Goal: Find contact information: Find contact information

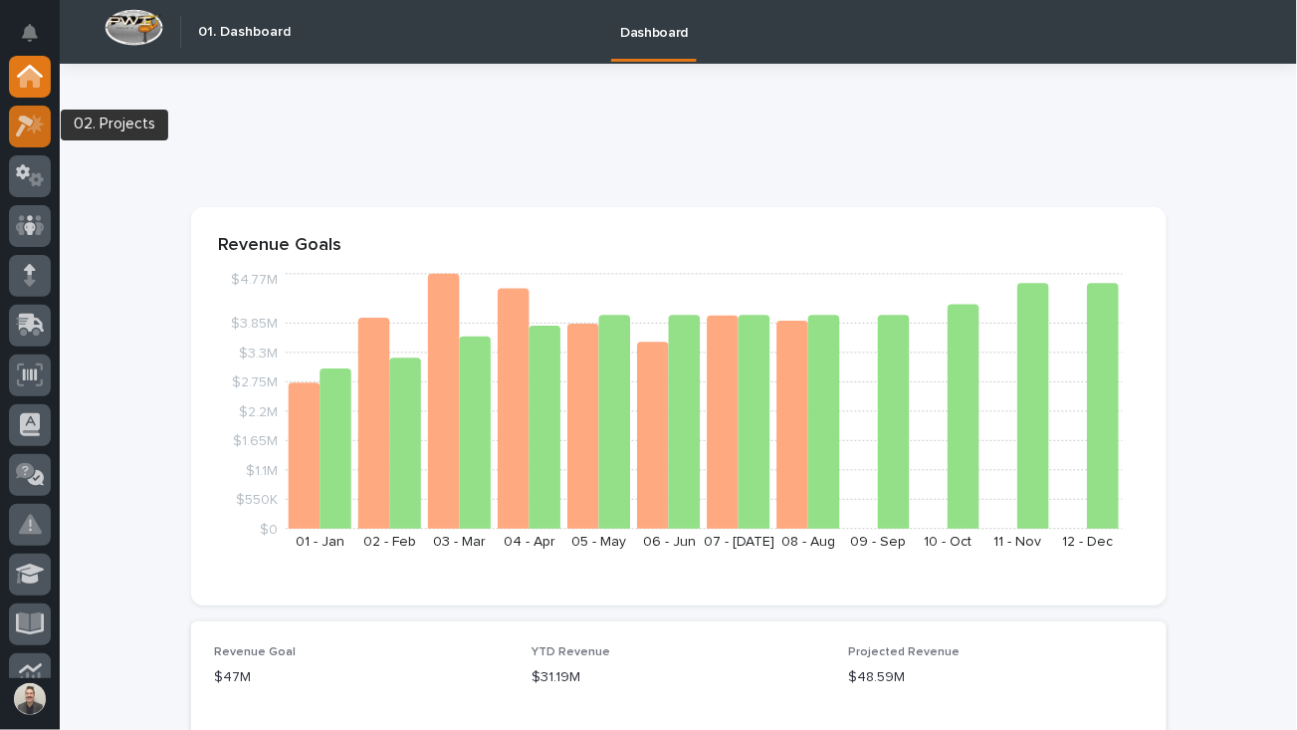
click at [36, 129] on icon at bounding box center [35, 123] width 17 height 20
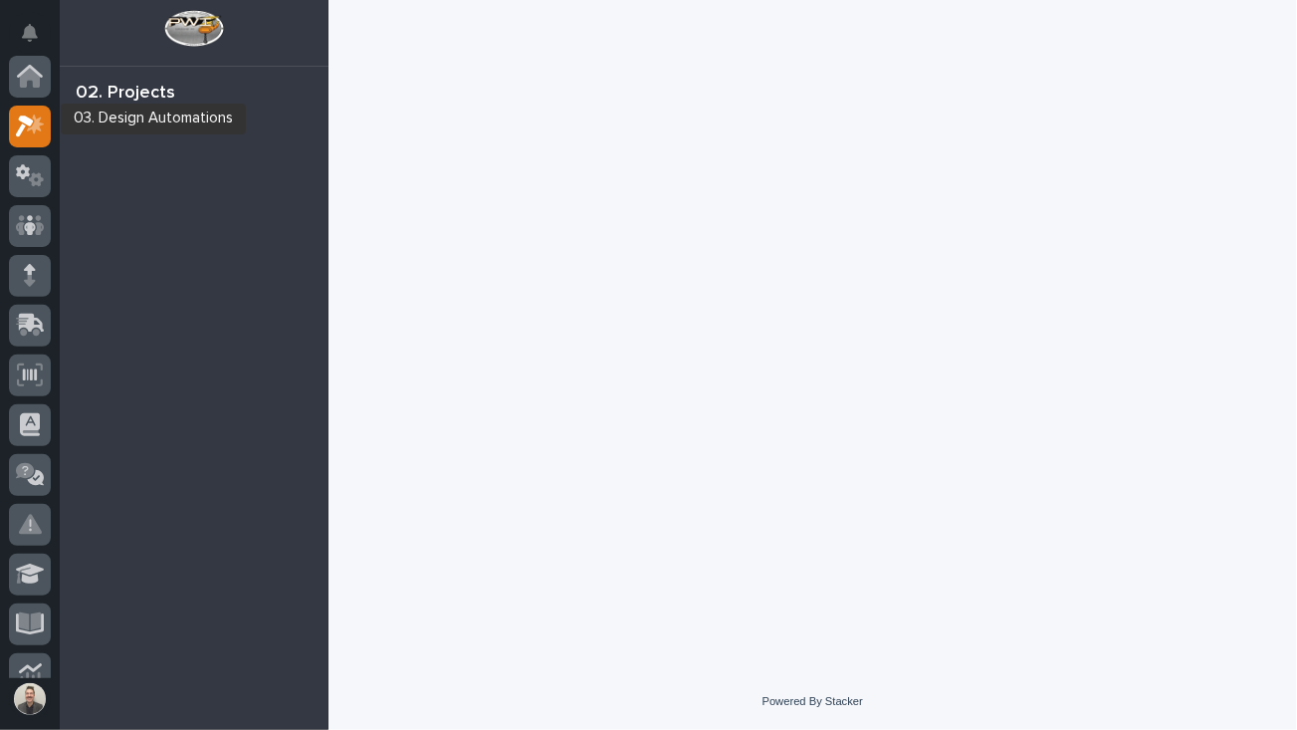
scroll to position [50, 0]
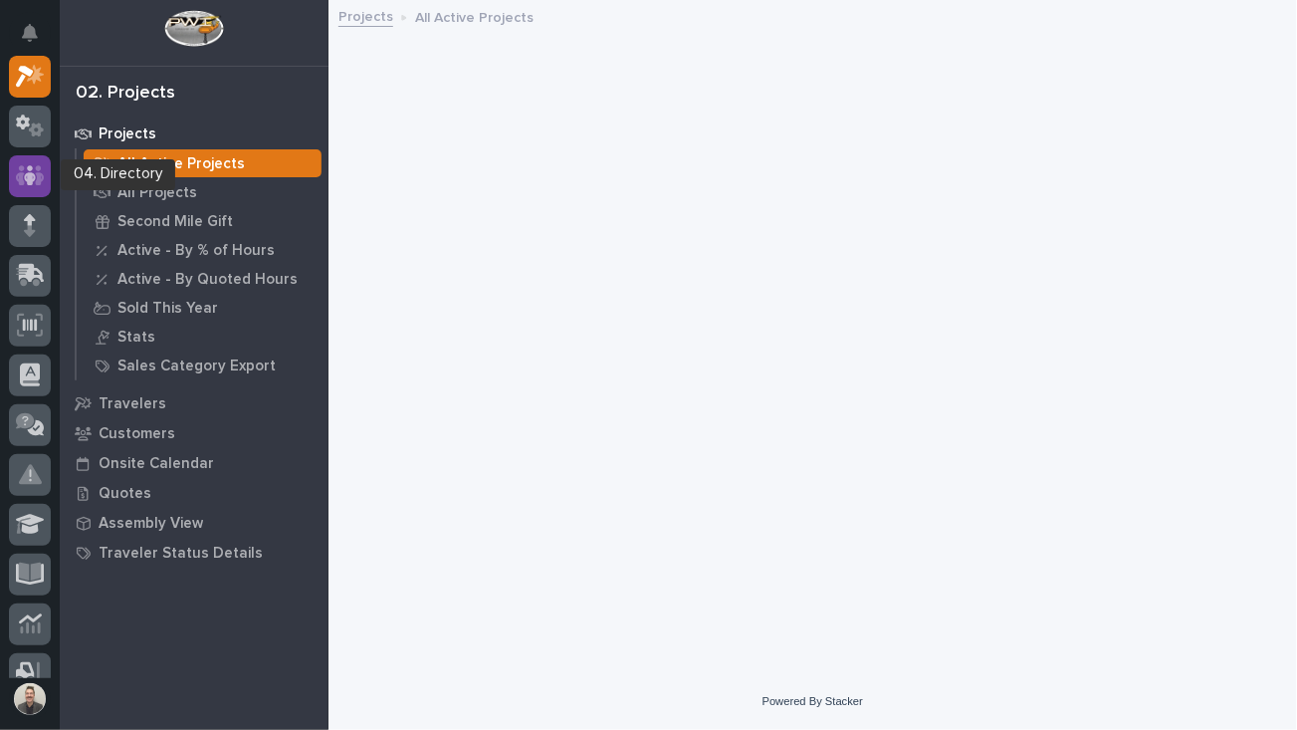
click at [32, 183] on icon at bounding box center [30, 175] width 12 height 20
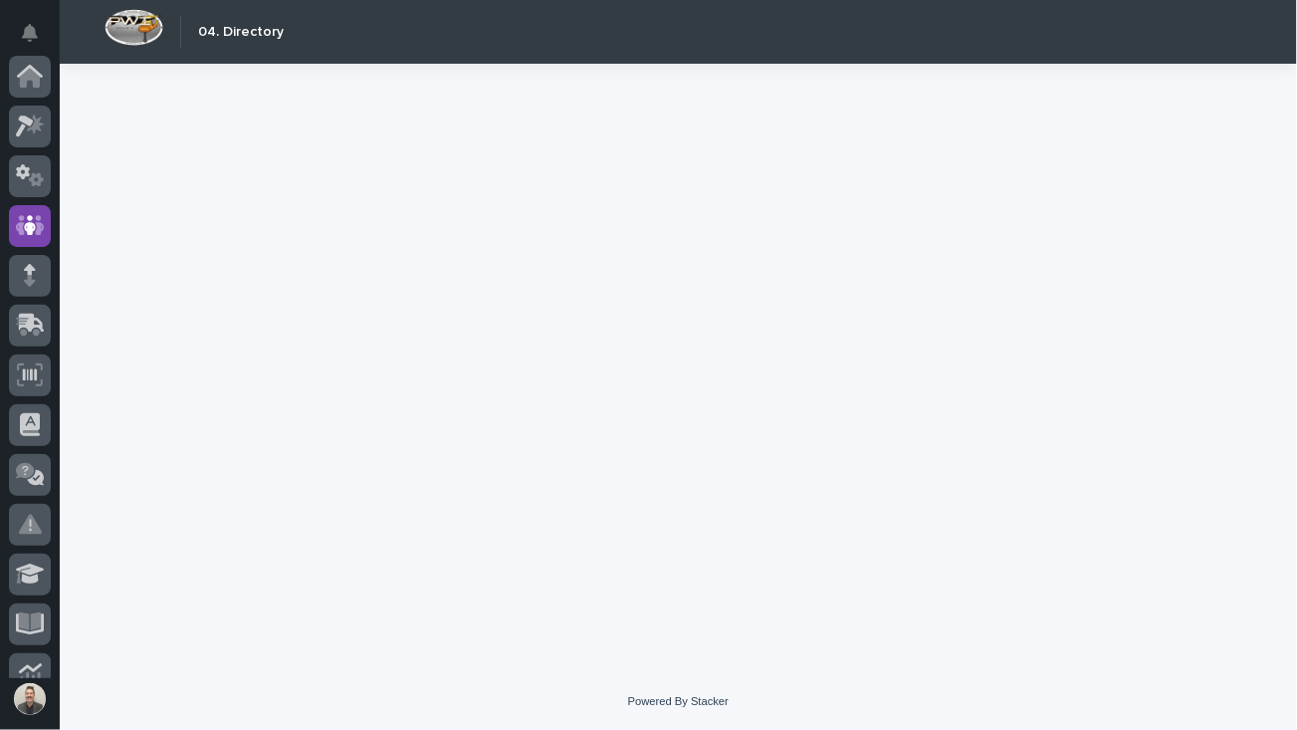
scroll to position [149, 0]
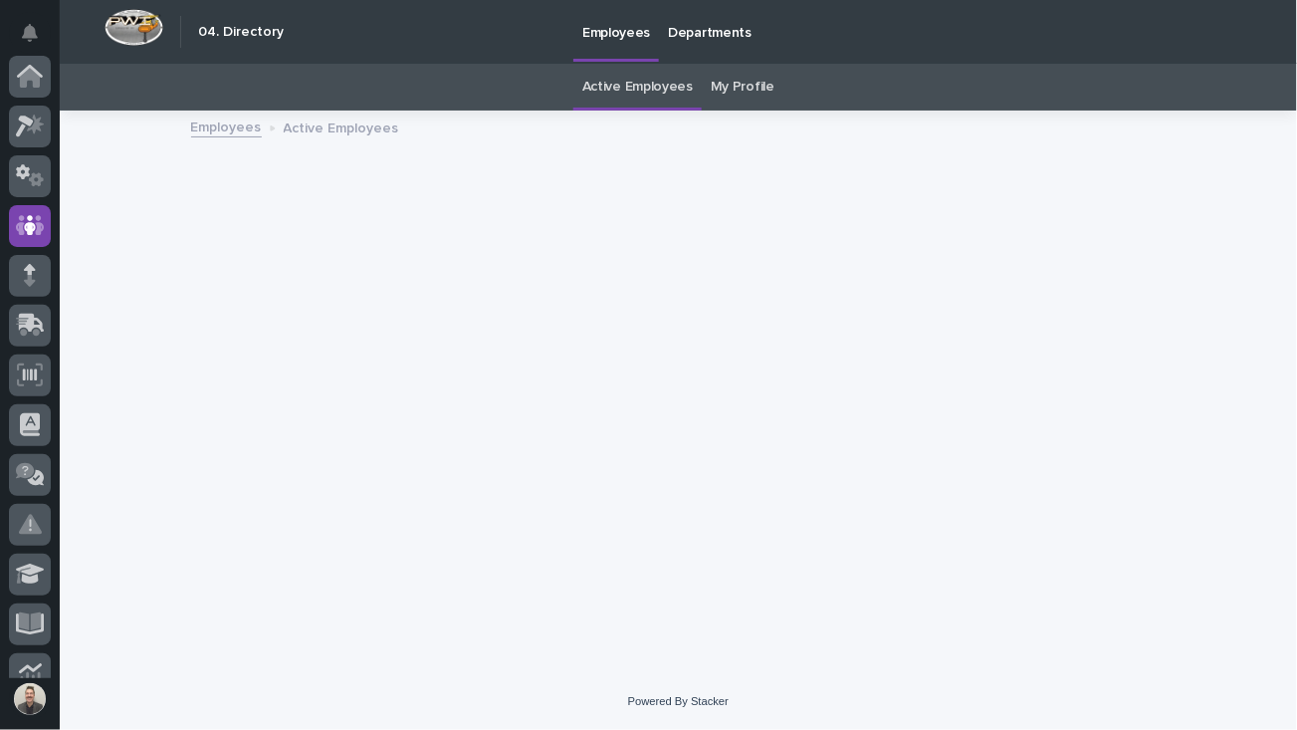
scroll to position [149, 0]
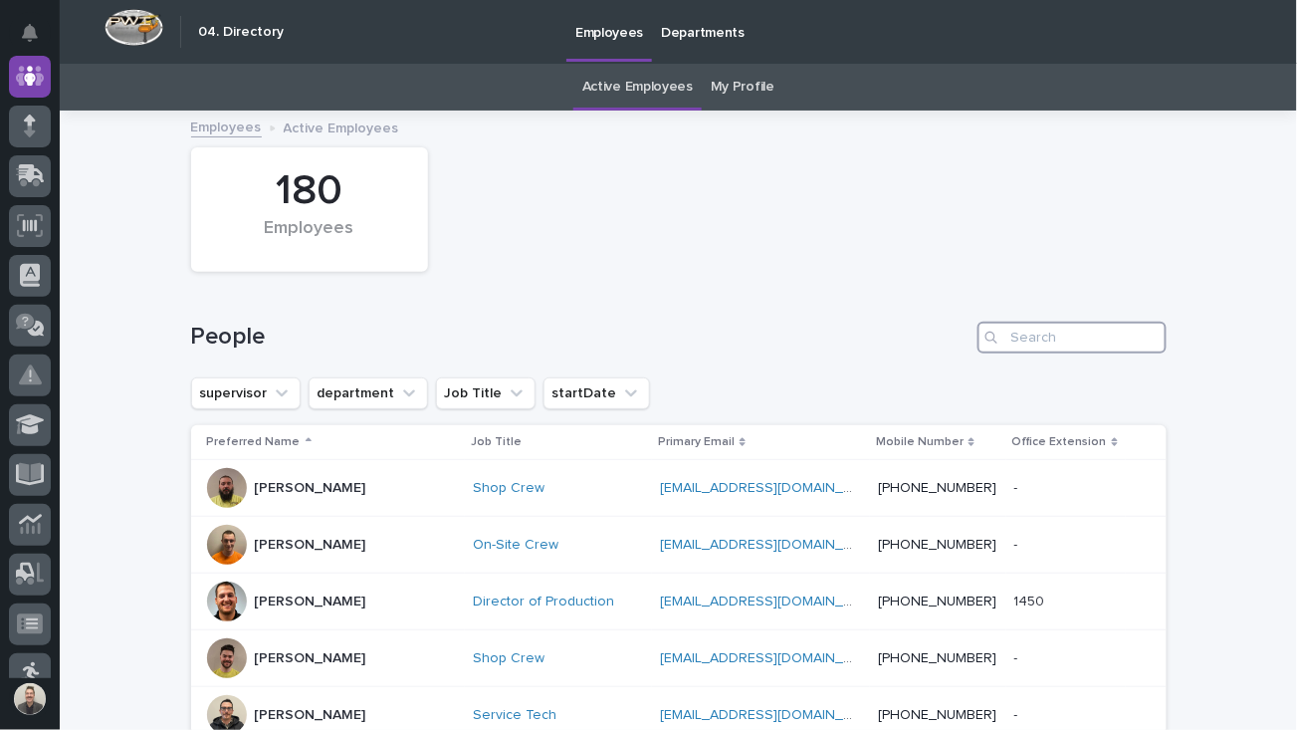
click at [1037, 353] on input "Search" at bounding box center [1072, 338] width 189 height 32
paste input "Grant Carrington"
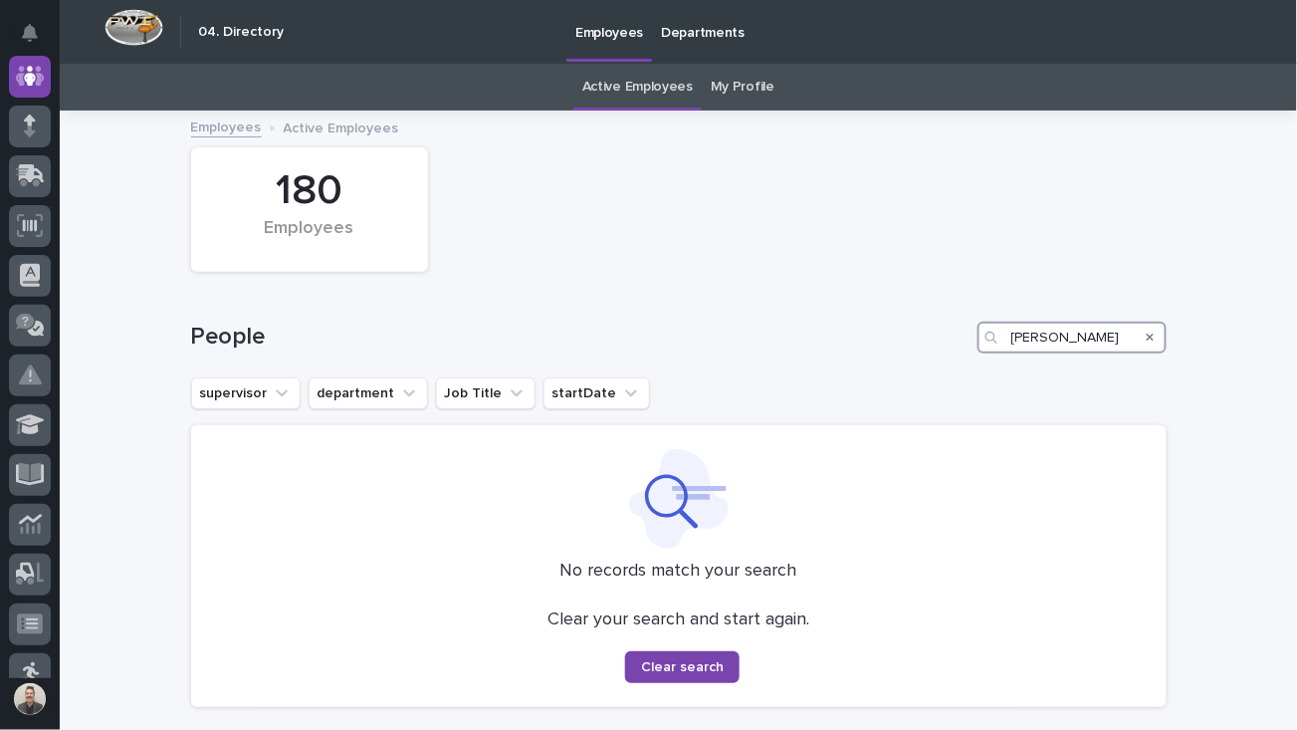
click at [1077, 353] on input "Grant Carrington" at bounding box center [1072, 338] width 189 height 32
click at [32, 42] on icon "Notifications" at bounding box center [30, 33] width 16 height 18
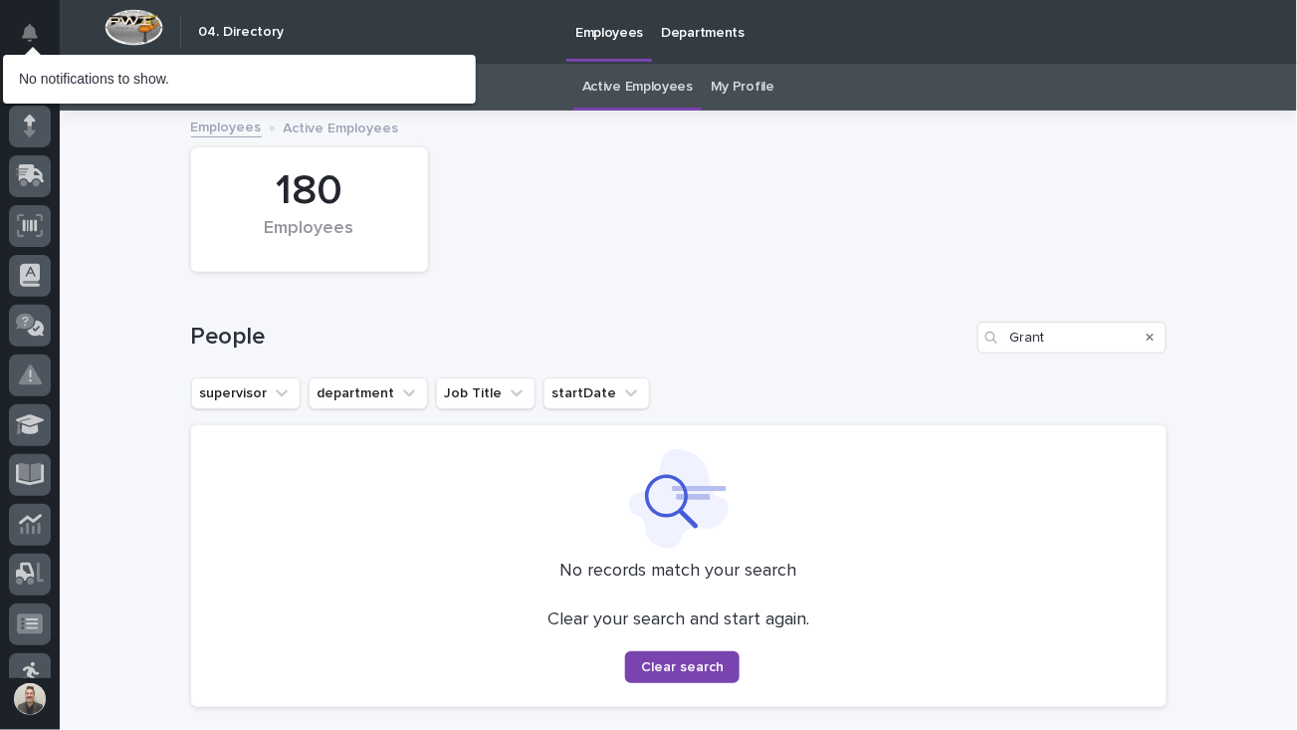
type input "Grant Carrington"
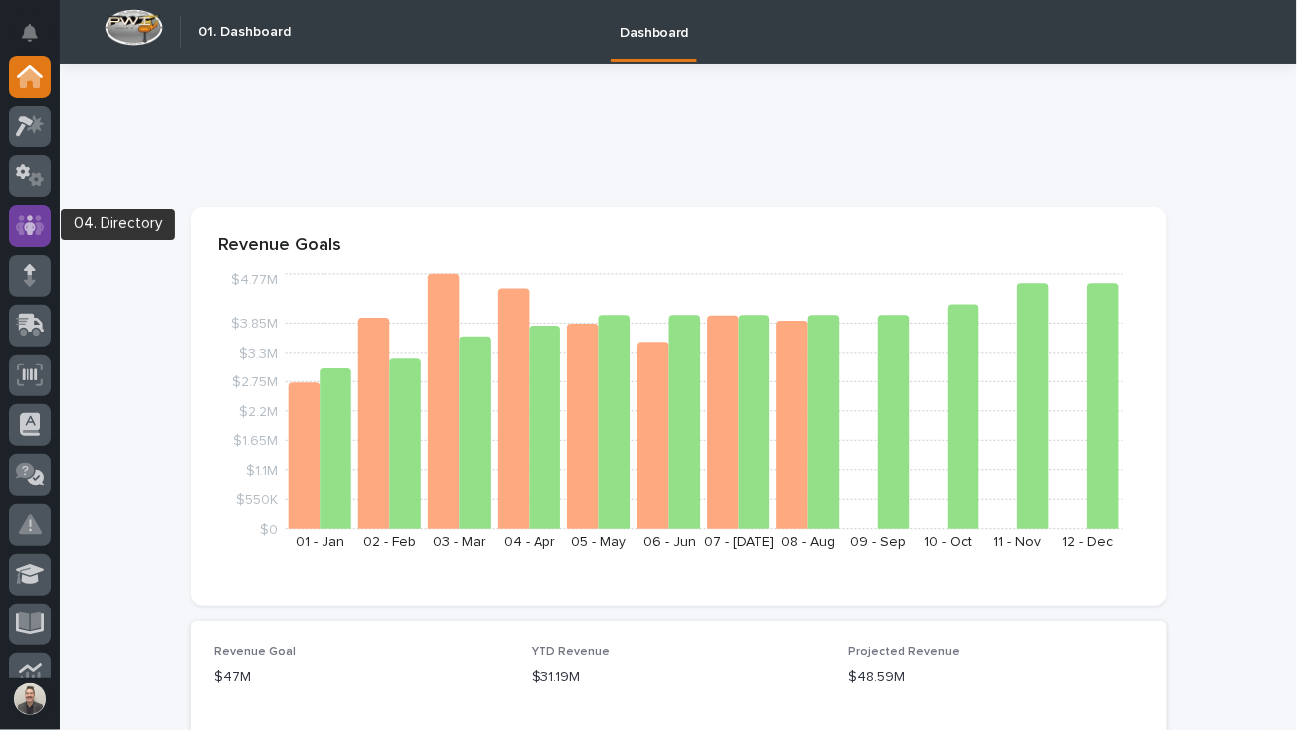
click at [26, 224] on icon at bounding box center [30, 225] width 29 height 23
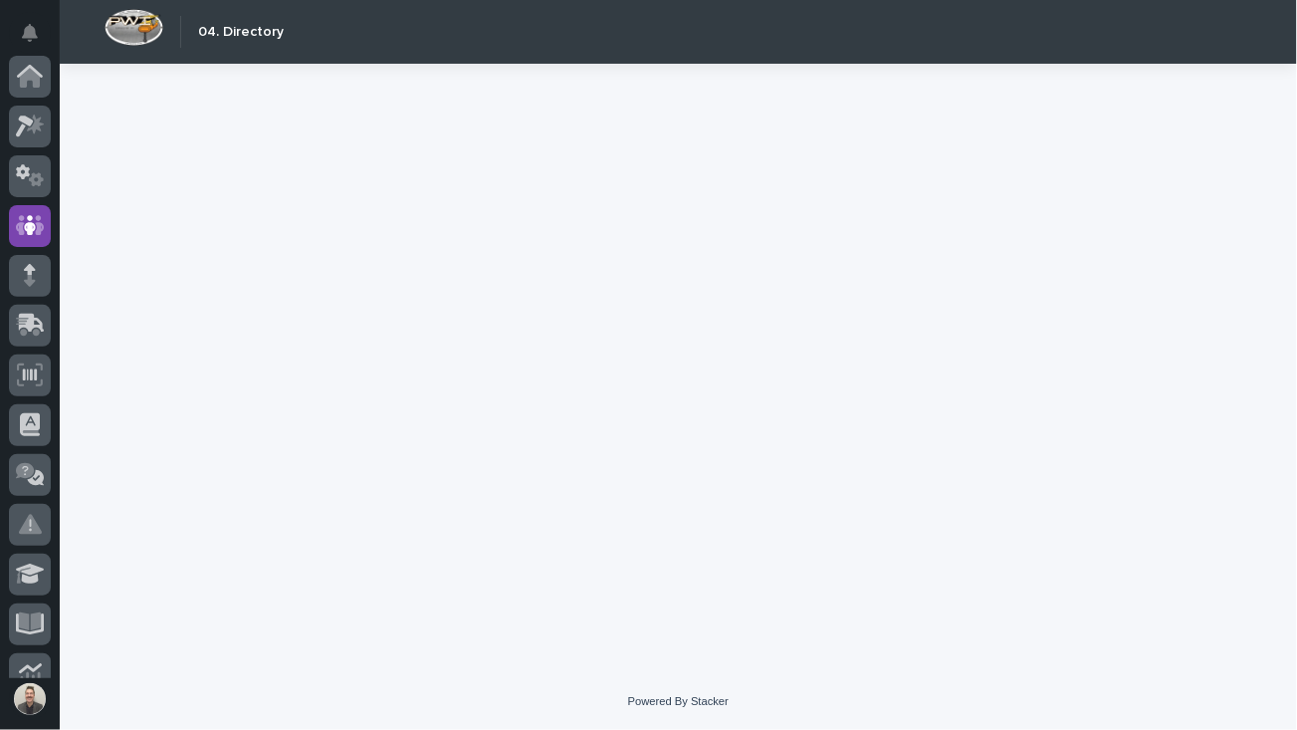
scroll to position [149, 0]
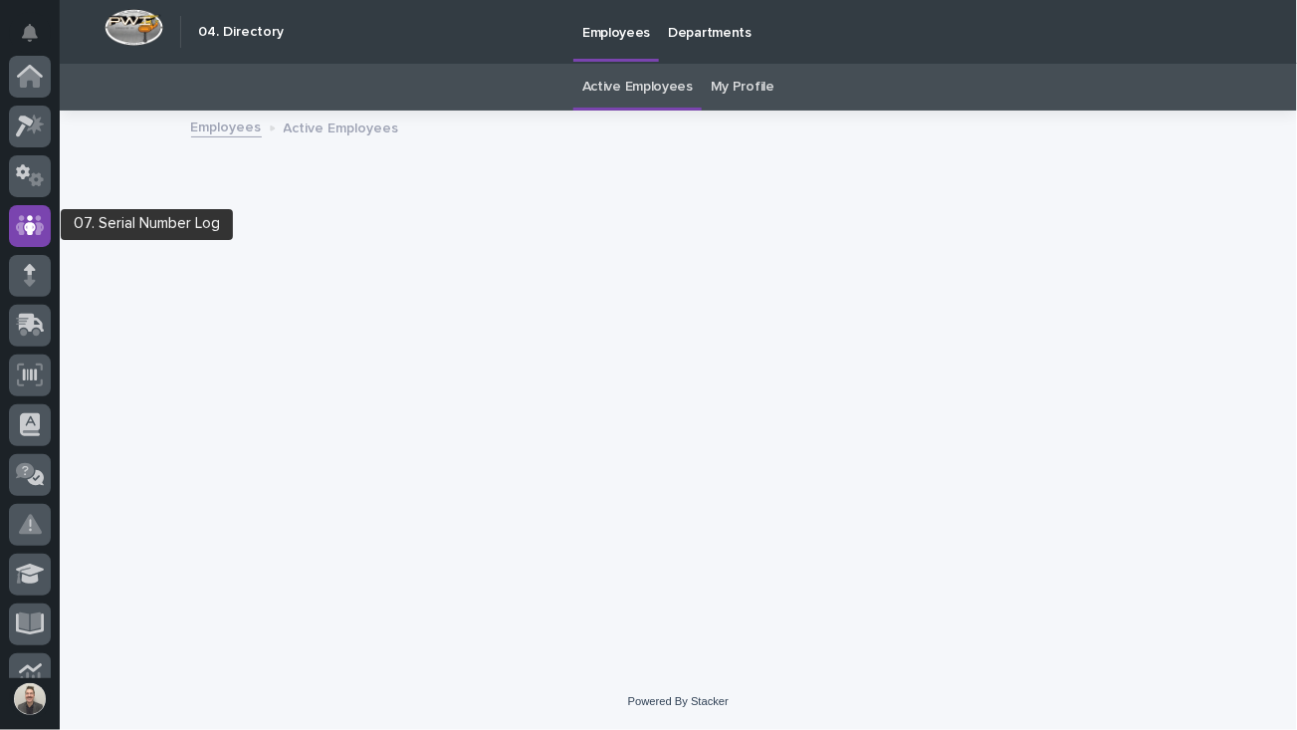
scroll to position [149, 0]
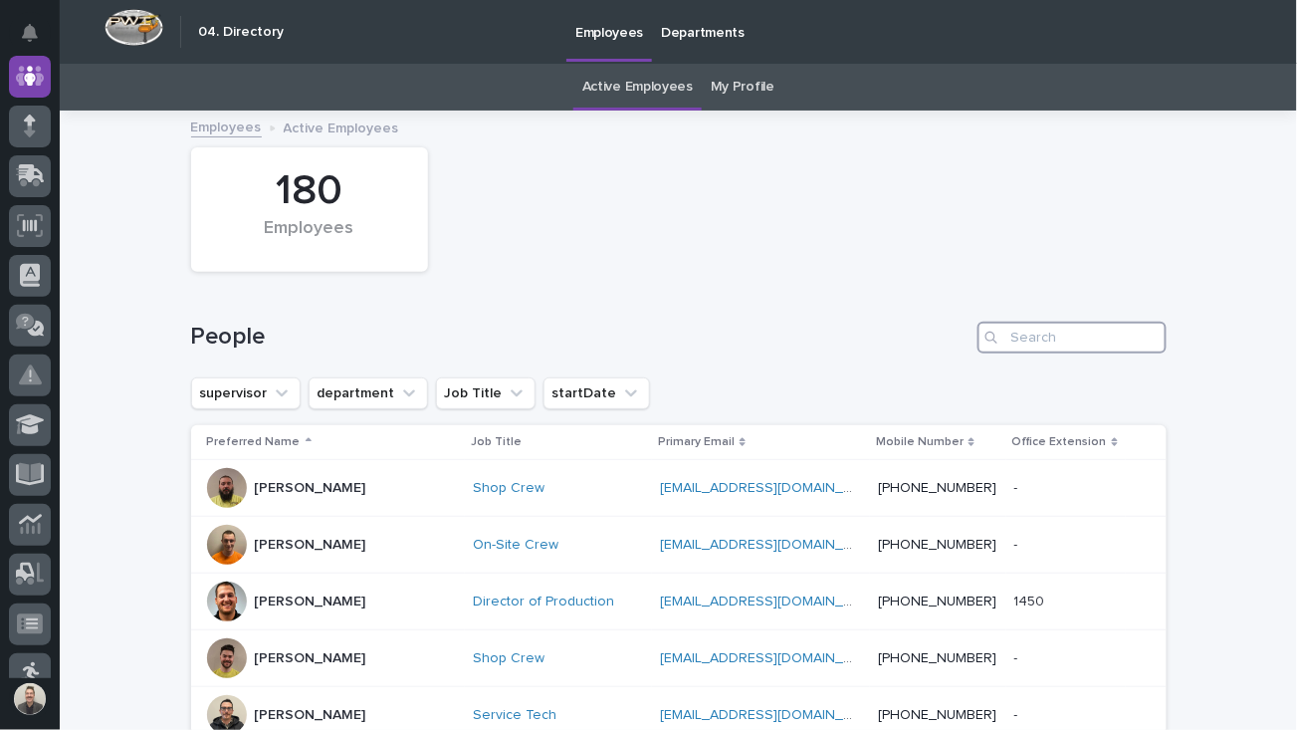
click at [1026, 345] on input "Search" at bounding box center [1072, 338] width 189 height 32
paste input "[PERSON_NAME]"
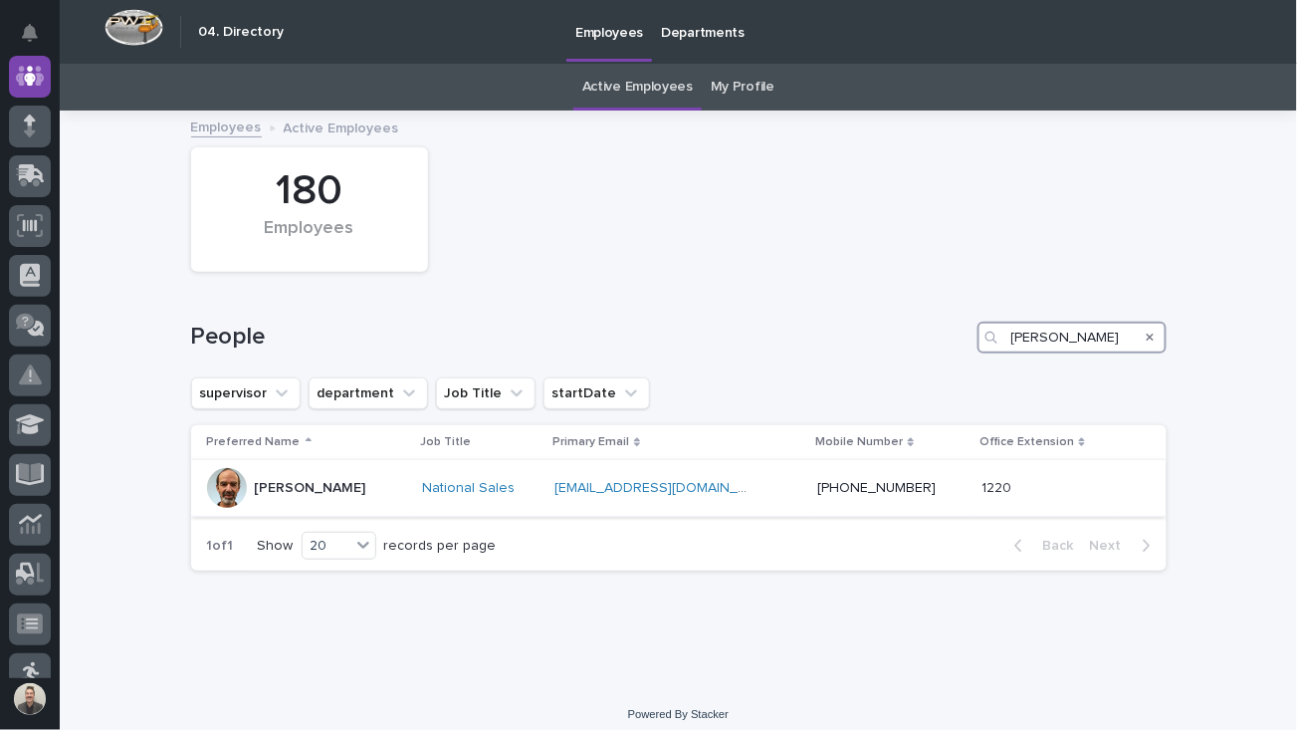
type input "[PERSON_NAME]"
click at [333, 497] on p "[PERSON_NAME]" at bounding box center [310, 488] width 111 height 17
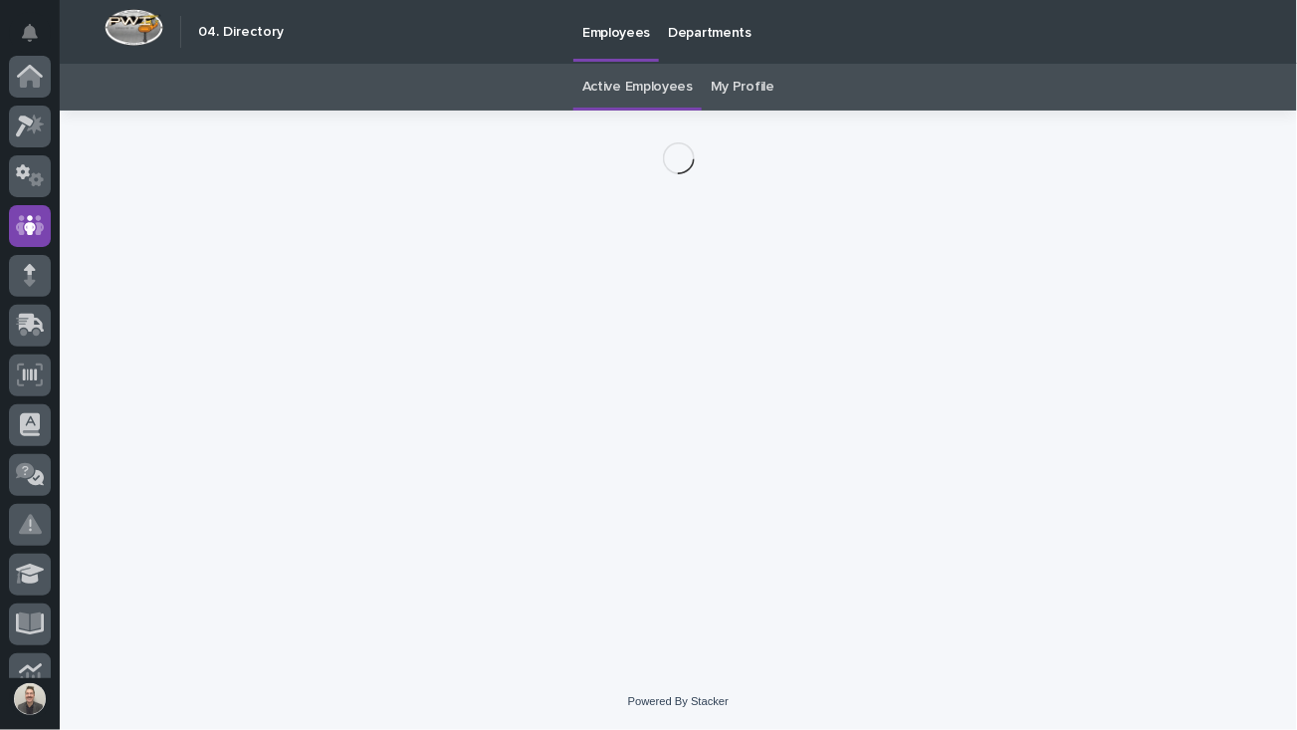
scroll to position [149, 0]
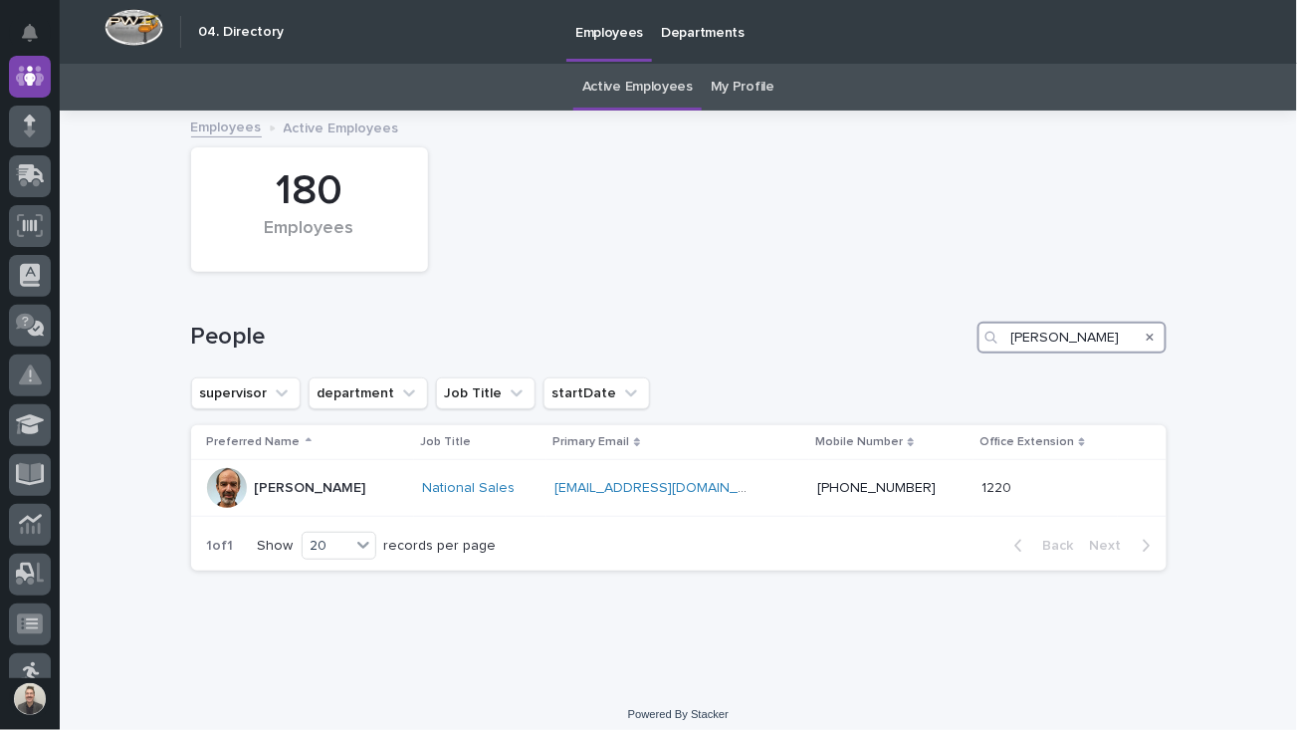
click at [1040, 353] on input "[PERSON_NAME]" at bounding box center [1072, 338] width 189 height 32
type input "[PERSON_NAME]"
click at [309, 497] on div "[PERSON_NAME]" at bounding box center [310, 486] width 111 height 21
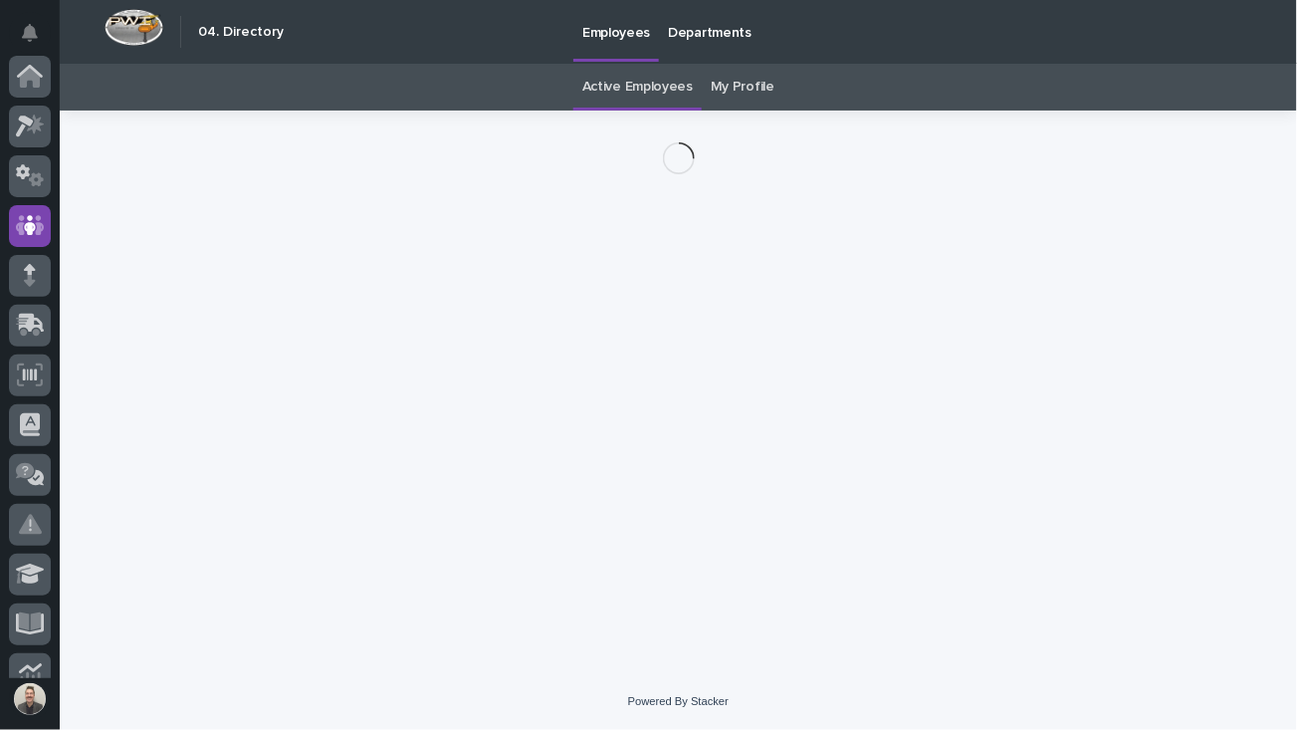
scroll to position [149, 0]
